Goal: Information Seeking & Learning: Learn about a topic

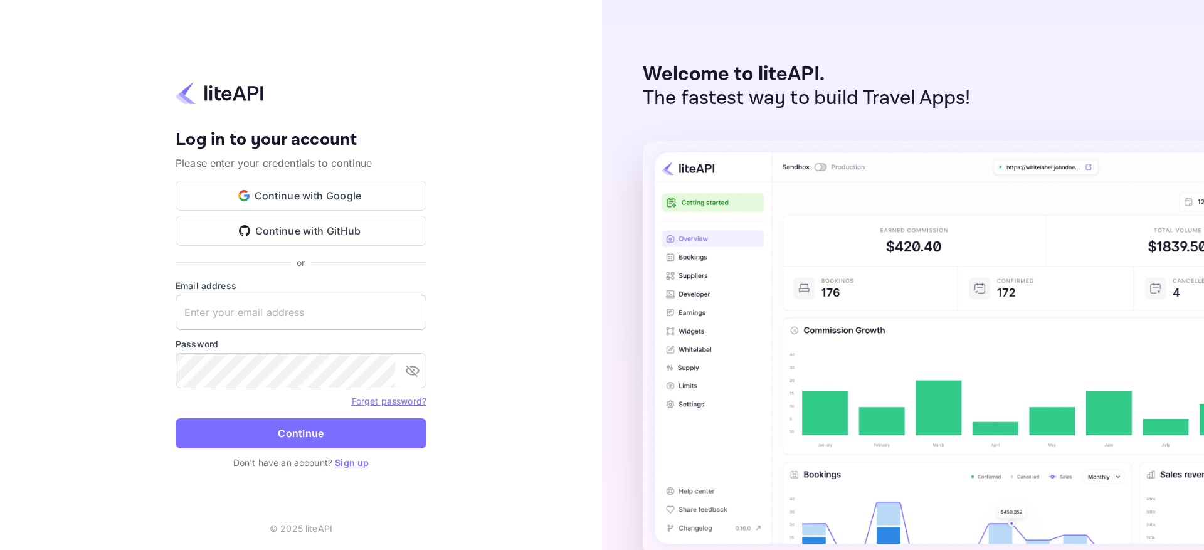
click at [326, 322] on input "text" at bounding box center [301, 312] width 251 height 35
click at [351, 201] on button "Continue with Google" at bounding box center [301, 196] width 251 height 30
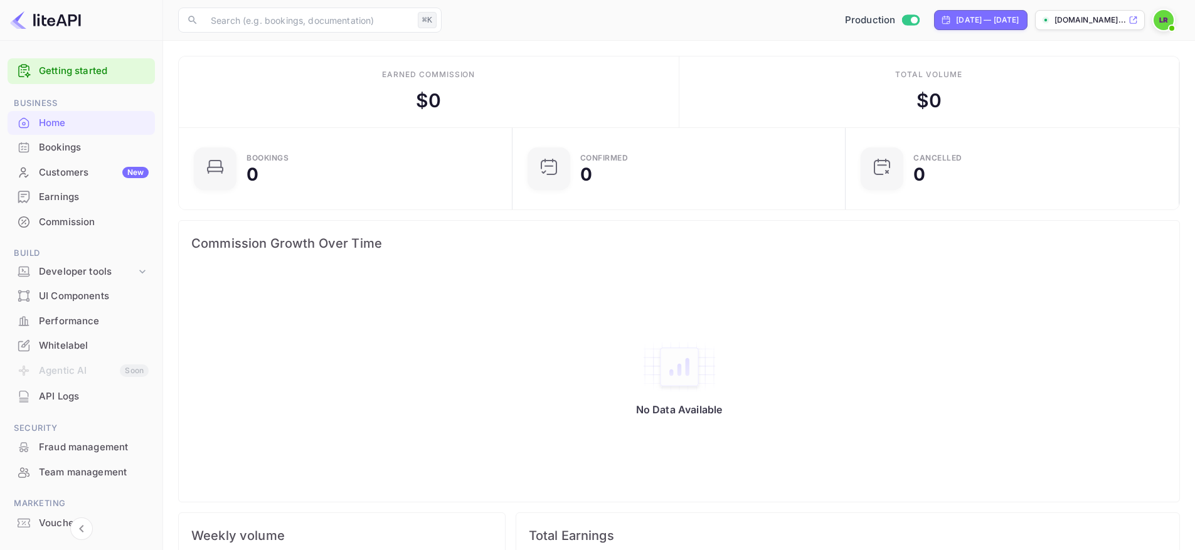
click at [1093, 10] on div "lital-rabiner-1t99w.nu..." at bounding box center [1090, 20] width 110 height 20
click at [74, 275] on div "Developer tools" at bounding box center [87, 272] width 97 height 14
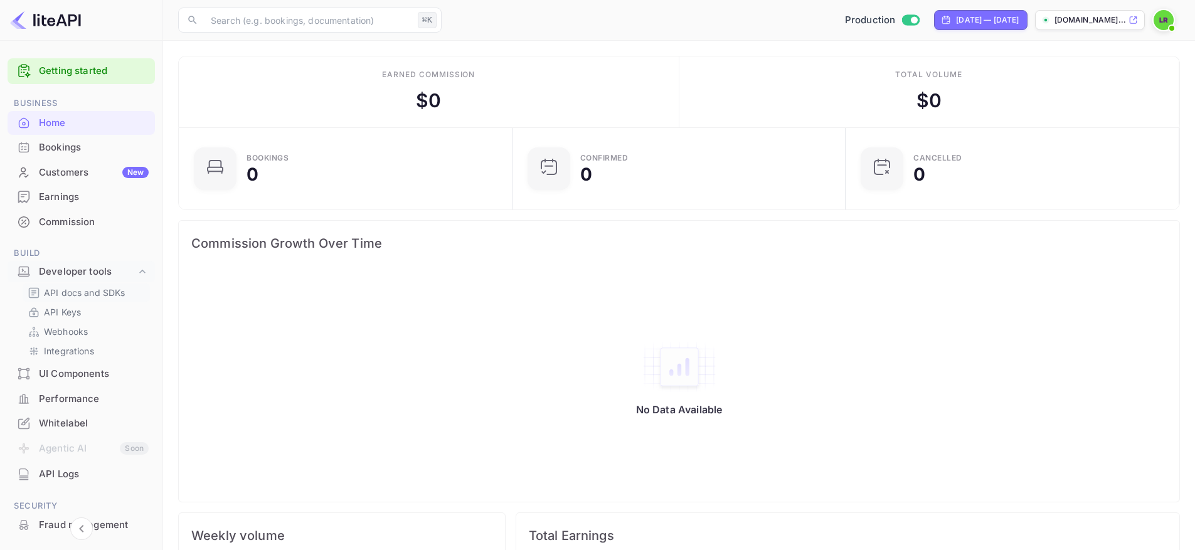
click at [87, 294] on p "API docs and SDKs" at bounding box center [85, 292] width 82 height 13
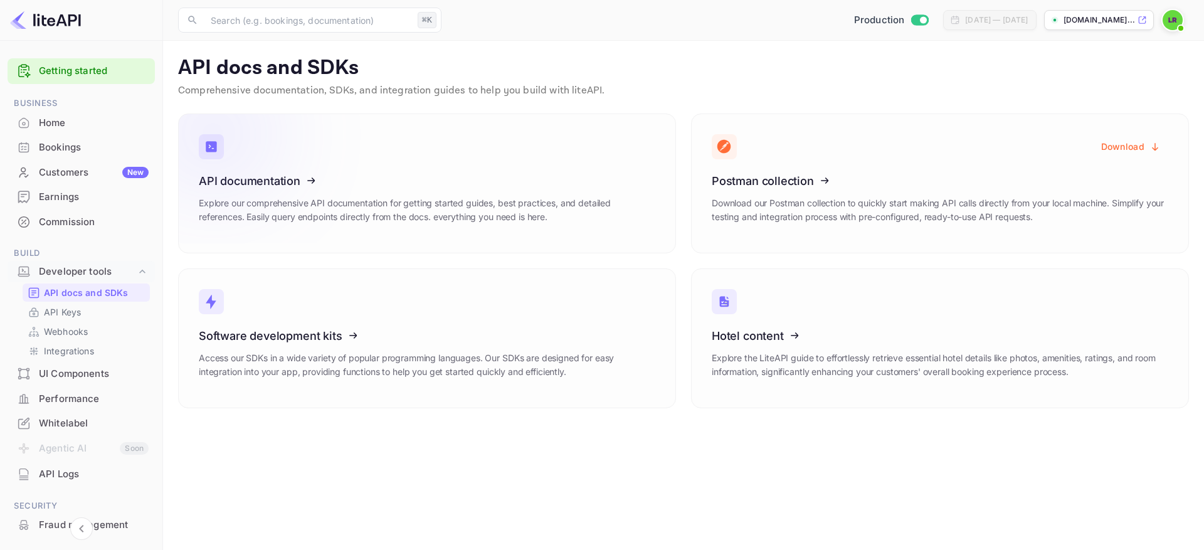
click at [282, 199] on icon at bounding box center [276, 178] width 195 height 129
